Goal: Task Accomplishment & Management: Complete application form

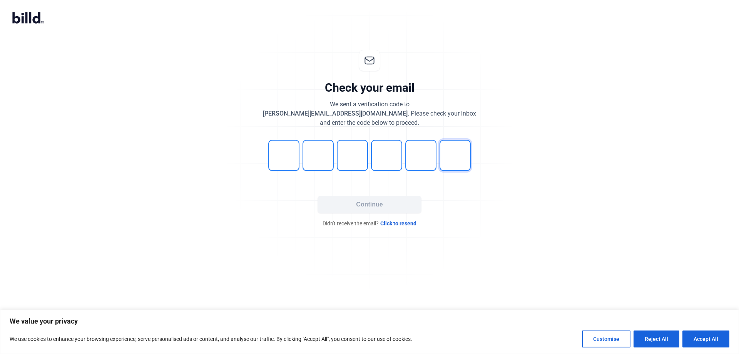
type input "8"
click at [361, 204] on button "Continue" at bounding box center [369, 204] width 104 height 18
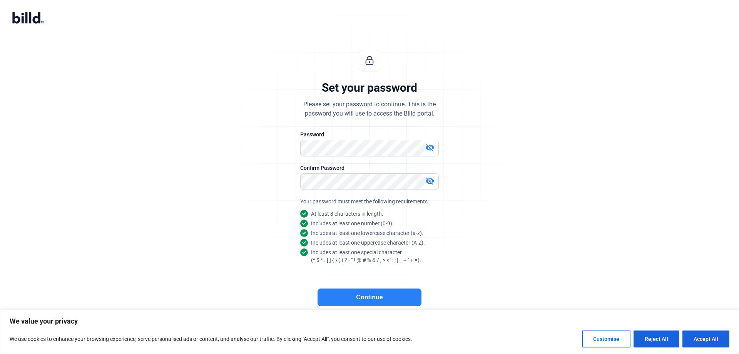
click at [358, 295] on button "Continue" at bounding box center [369, 297] width 104 height 18
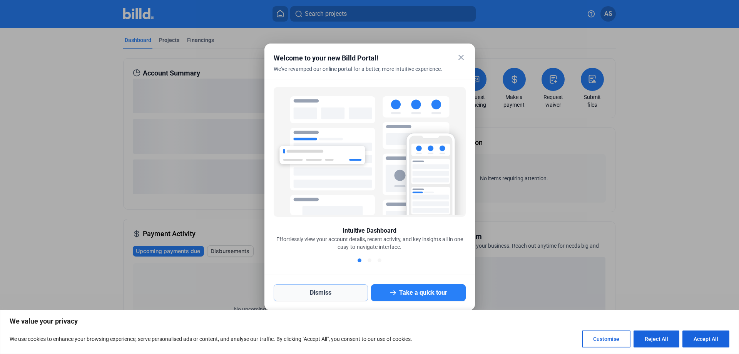
click at [323, 295] on button "Dismiss" at bounding box center [321, 292] width 95 height 17
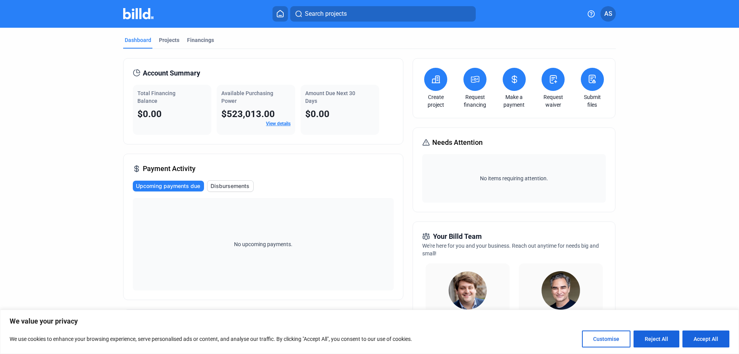
click at [434, 84] on icon at bounding box center [436, 79] width 10 height 9
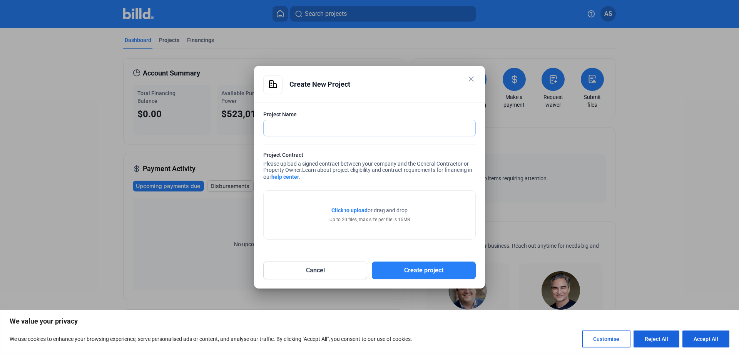
click at [377, 132] on input "text" at bounding box center [365, 128] width 203 height 16
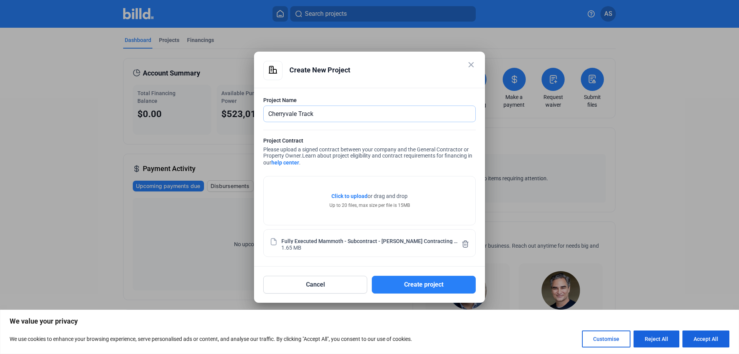
click at [269, 114] on input "Cherryvale Track" at bounding box center [365, 114] width 203 height 16
type input "1079-02 Cherryvale Track"
click at [419, 286] on button "Create project" at bounding box center [424, 285] width 104 height 18
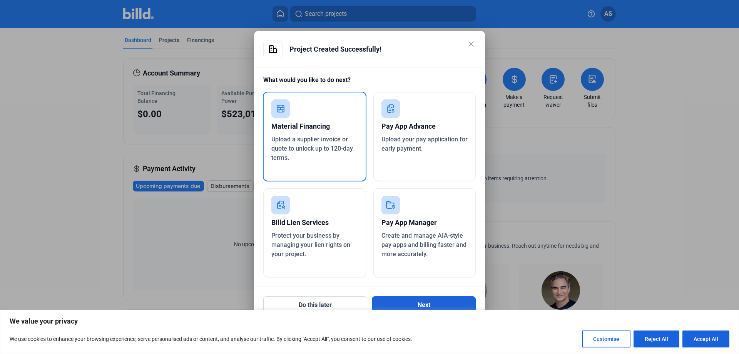
click at [400, 299] on button "Next" at bounding box center [424, 305] width 104 height 18
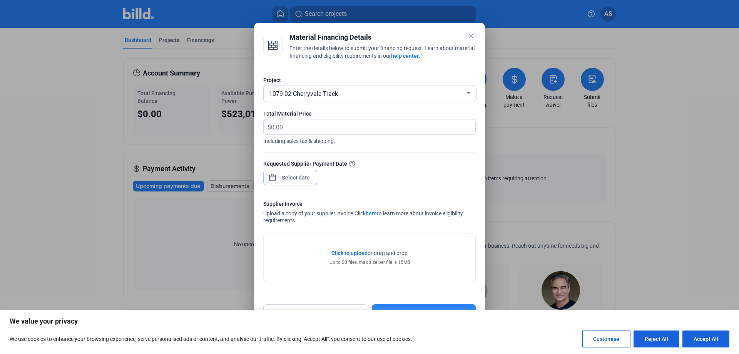
click at [293, 182] on div "close Material Financing Details Enter the details below to submit your financi…" at bounding box center [369, 177] width 739 height 354
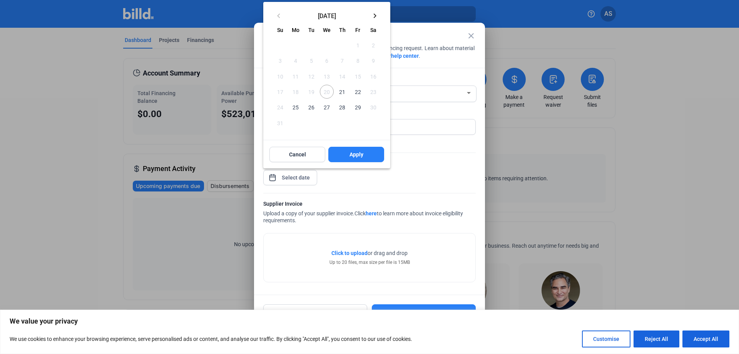
click at [375, 14] on mat-icon "keyboard_arrow_right" at bounding box center [374, 15] width 9 height 9
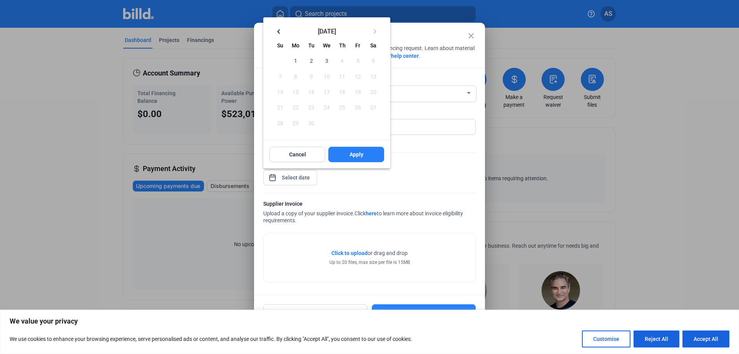
click at [446, 31] on div at bounding box center [369, 177] width 739 height 354
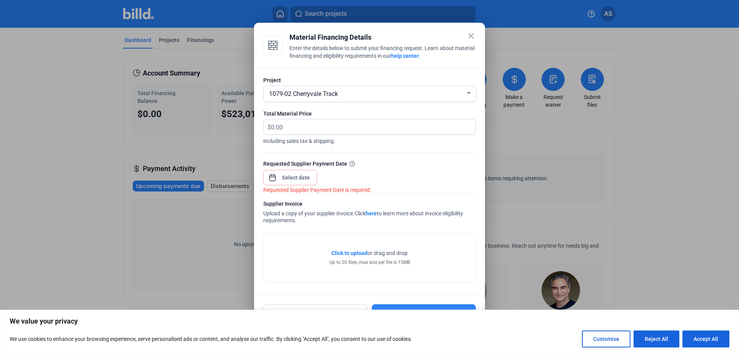
click at [465, 33] on div "Material Financing Details" at bounding box center [382, 37] width 186 height 11
click at [471, 33] on mat-icon "close" at bounding box center [470, 35] width 9 height 9
